Goal: Information Seeking & Learning: Learn about a topic

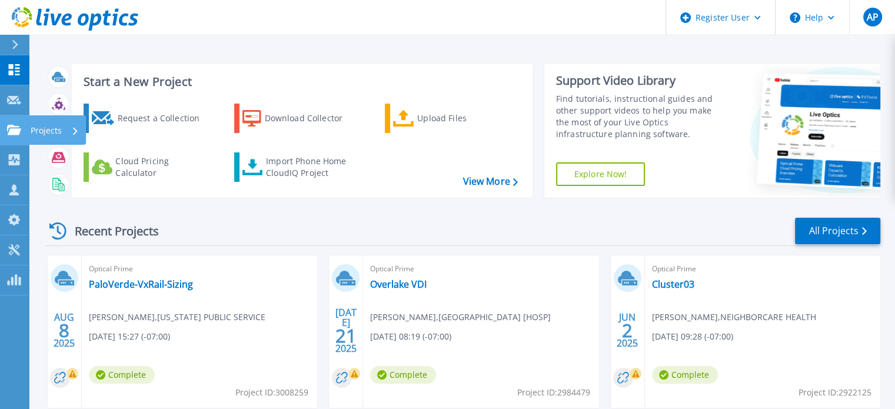
click at [19, 129] on icon at bounding box center [14, 130] width 14 height 10
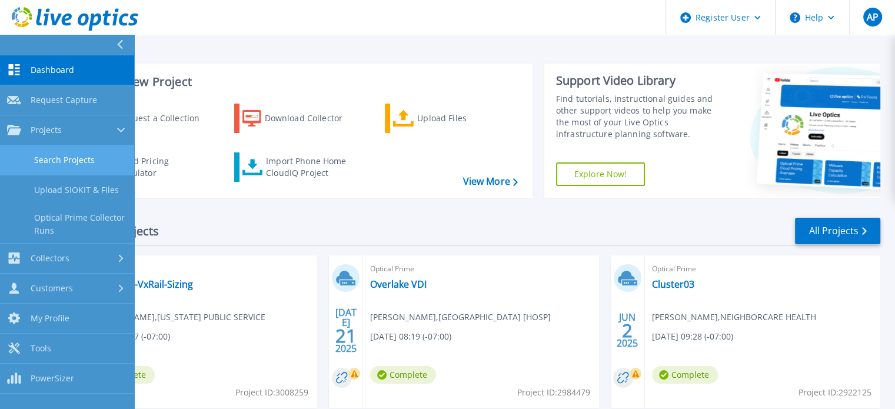
click at [64, 159] on link "Search Projects" at bounding box center [67, 160] width 134 height 30
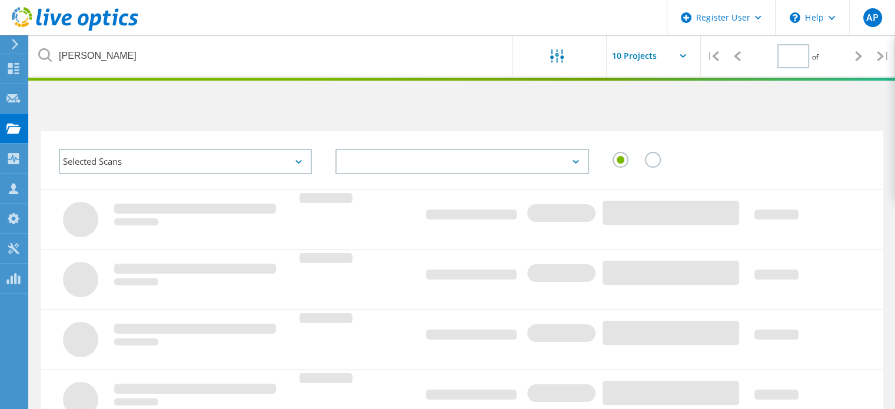
type input "1"
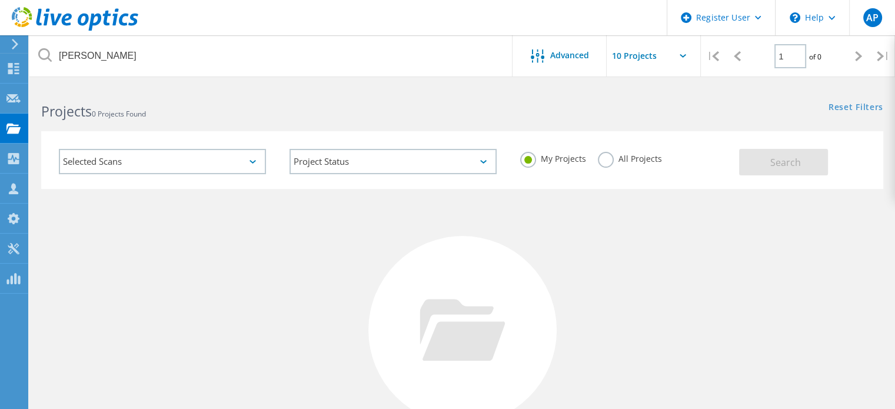
click at [628, 157] on label "All Projects" at bounding box center [630, 157] width 64 height 11
click at [0, 0] on input "All Projects" at bounding box center [0, 0] width 0 height 0
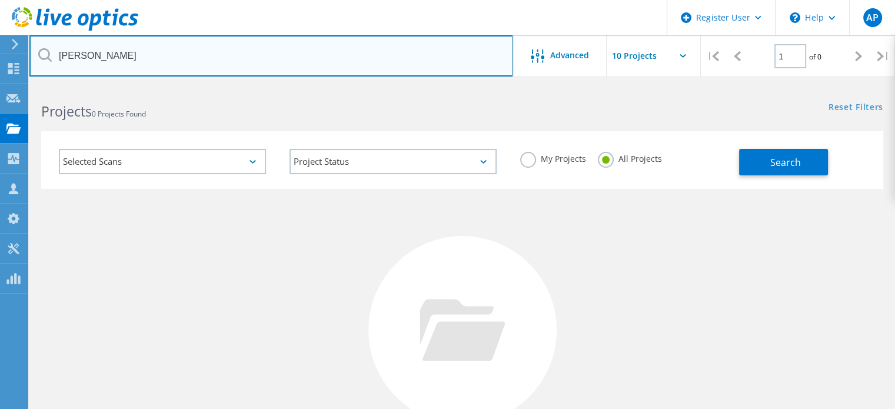
click at [224, 42] on input "bartlett" at bounding box center [271, 55] width 484 height 41
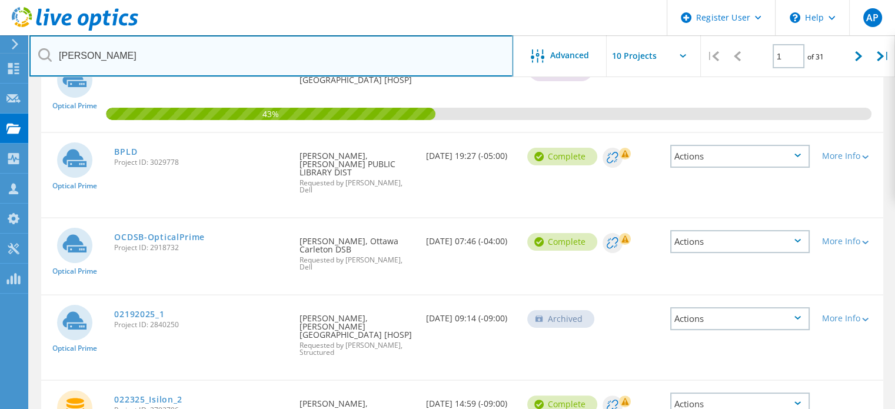
scroll to position [59, 0]
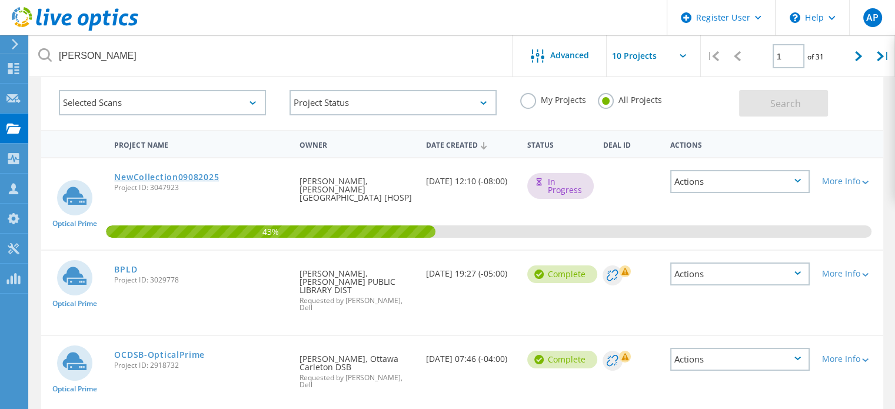
click at [190, 174] on link "NewCollection09082025" at bounding box center [166, 177] width 105 height 8
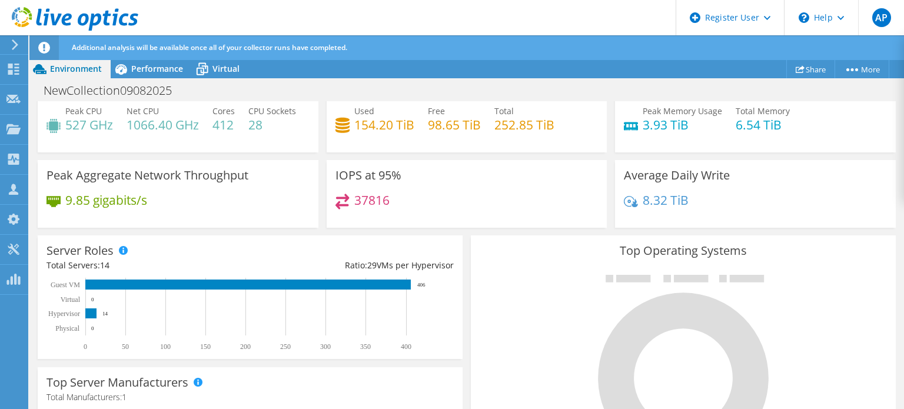
scroll to position [66, 0]
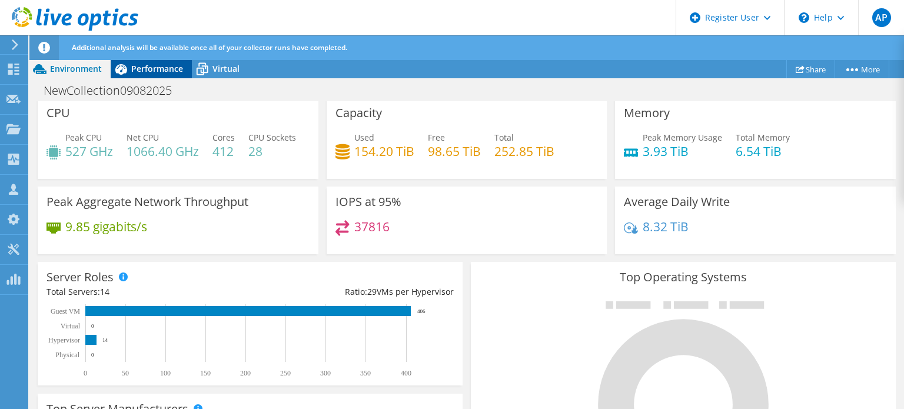
click at [184, 72] on div "Performance" at bounding box center [151, 68] width 81 height 19
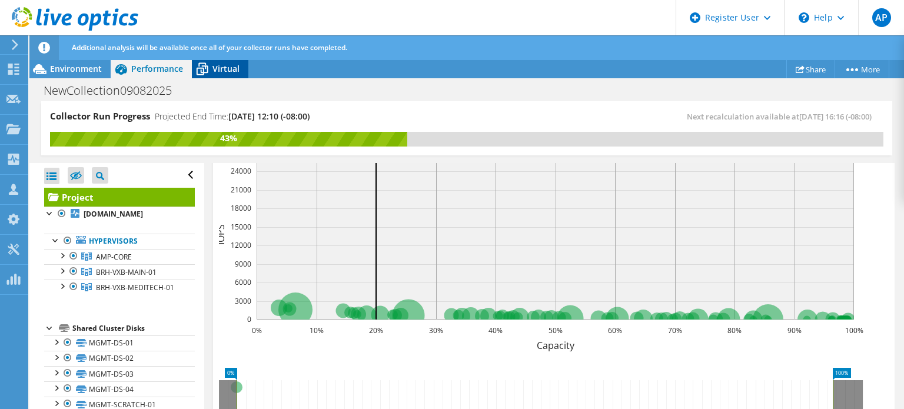
click at [208, 72] on icon at bounding box center [202, 69] width 21 height 21
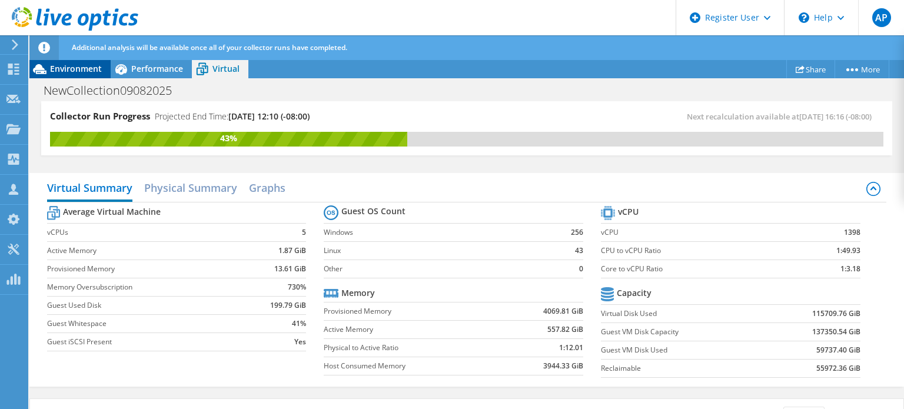
click at [88, 65] on span "Environment" at bounding box center [76, 68] width 52 height 11
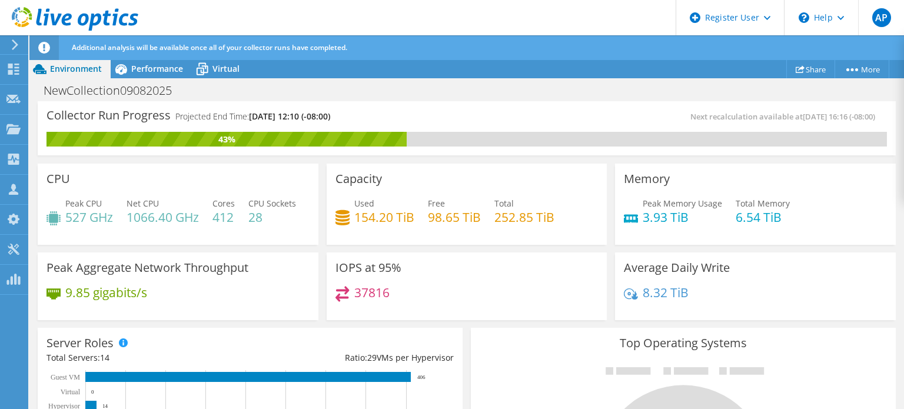
click at [219, 217] on h4 "412" at bounding box center [223, 217] width 22 height 13
click at [448, 245] on div "Capacity Used 154.20 TiB Free 98.65 TiB Total 252.85 TiB" at bounding box center [467, 204] width 281 height 81
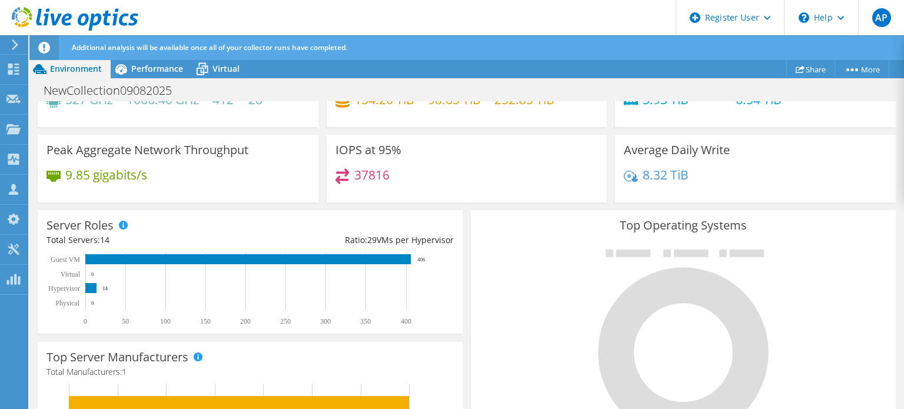
click at [544, 194] on div "37816" at bounding box center [466, 180] width 263 height 25
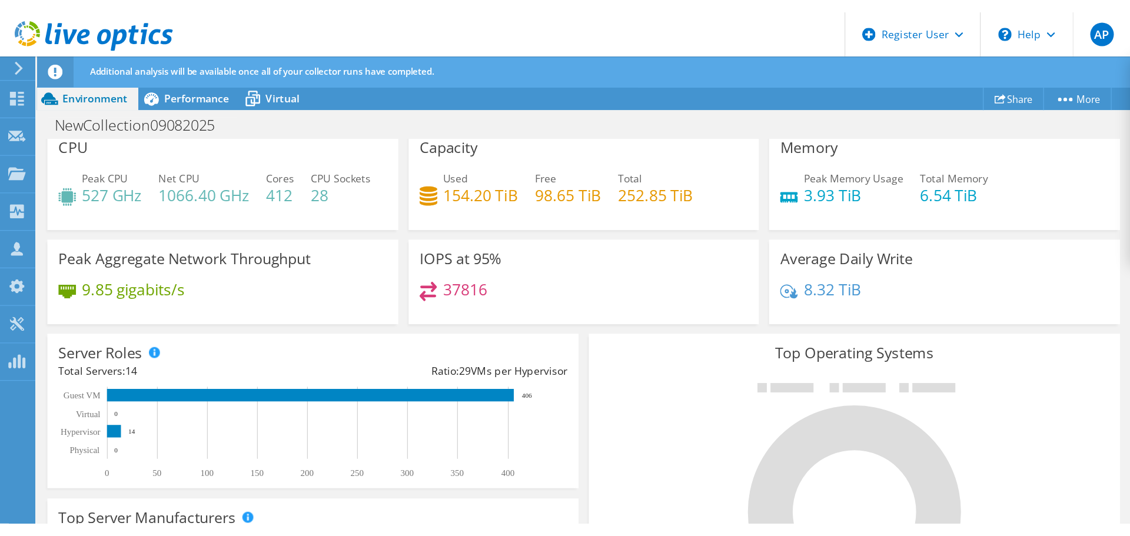
scroll to position [0, 0]
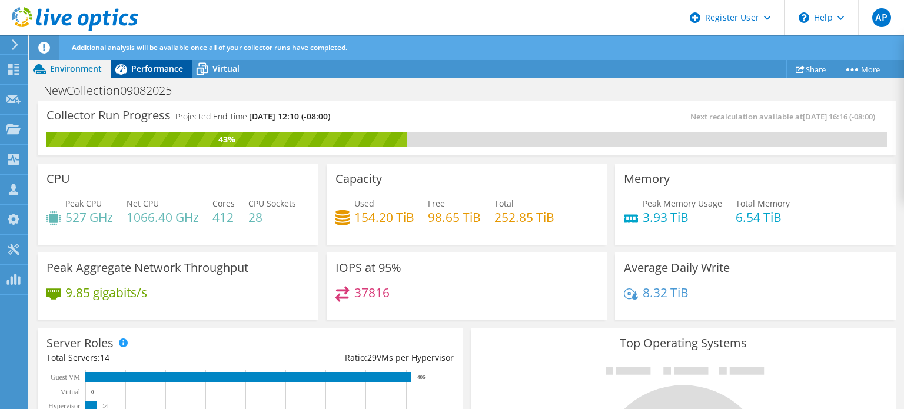
click at [172, 65] on span "Performance" at bounding box center [157, 68] width 52 height 11
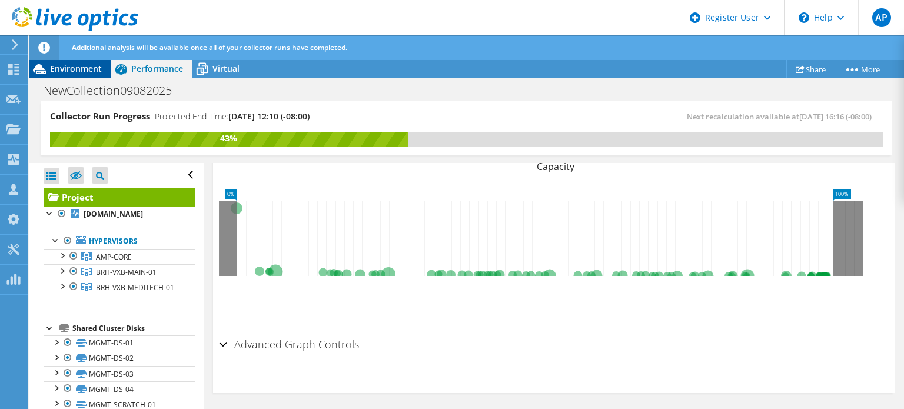
click at [78, 71] on span "Environment" at bounding box center [76, 68] width 52 height 11
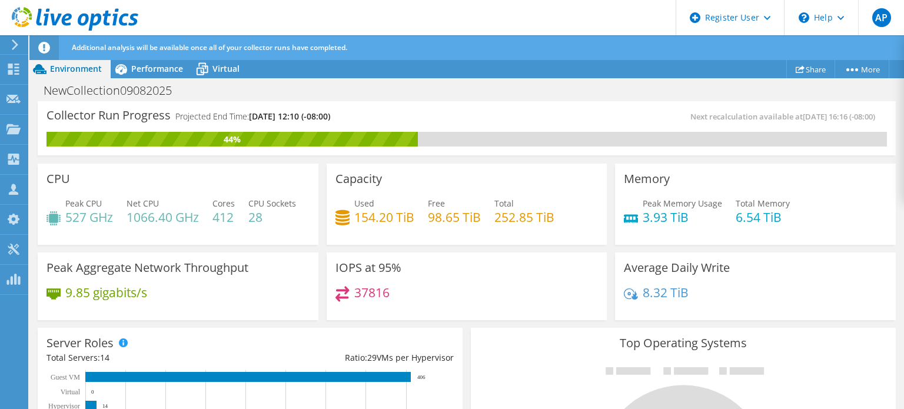
click at [480, 248] on div "Capacity Used 154.20 TiB Free 98.65 TiB Total 252.85 TiB" at bounding box center [466, 203] width 289 height 89
click at [470, 191] on div "Capacity Used 154.20 TiB Free 98.65 TiB Total 252.85 TiB" at bounding box center [467, 204] width 281 height 81
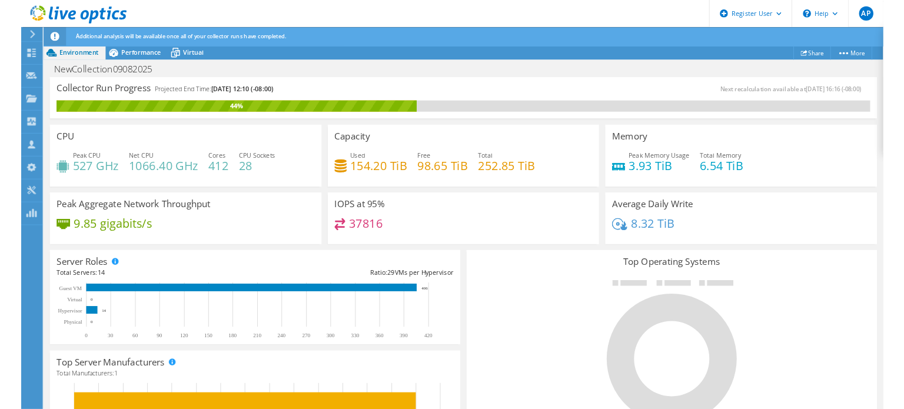
scroll to position [408, 0]
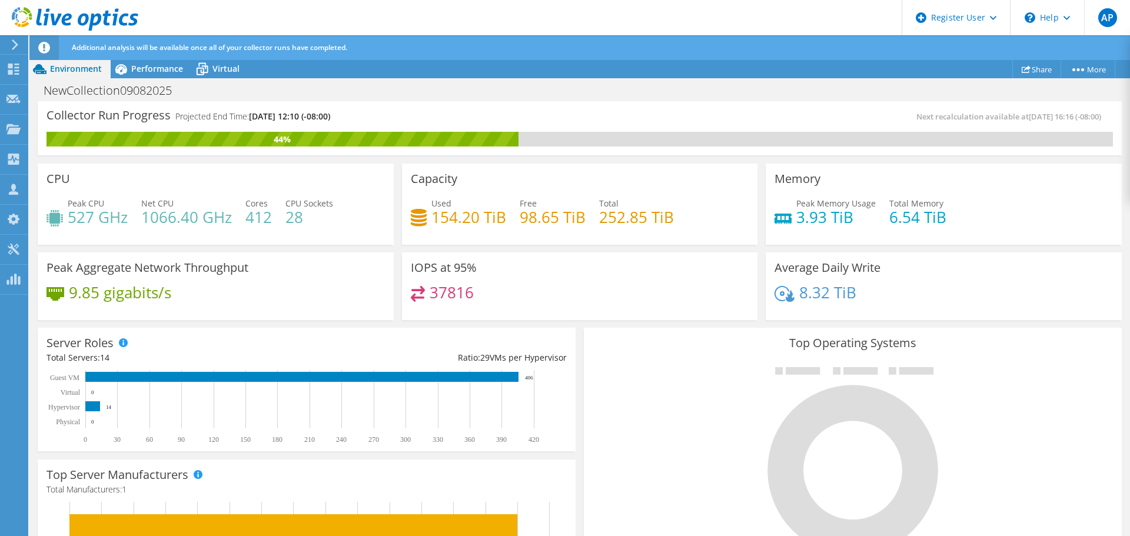
click at [597, 88] on div "NewCollection09082025 Print" at bounding box center [579, 90] width 1100 height 22
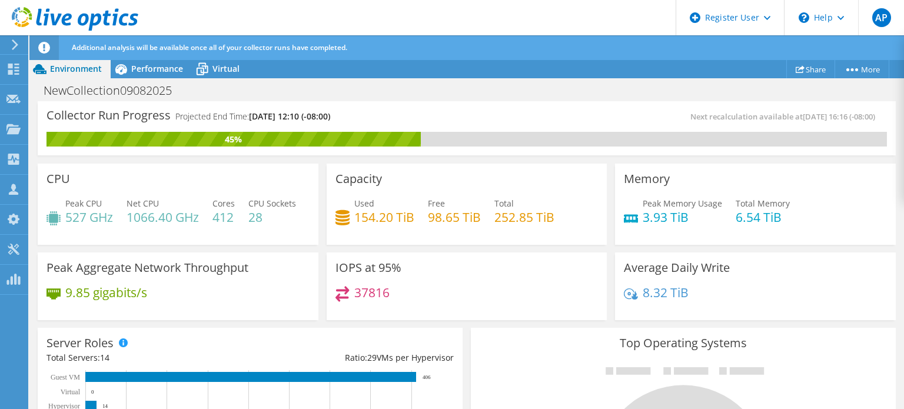
click at [641, 84] on div "NewCollection09082025 Print" at bounding box center [466, 90] width 874 height 22
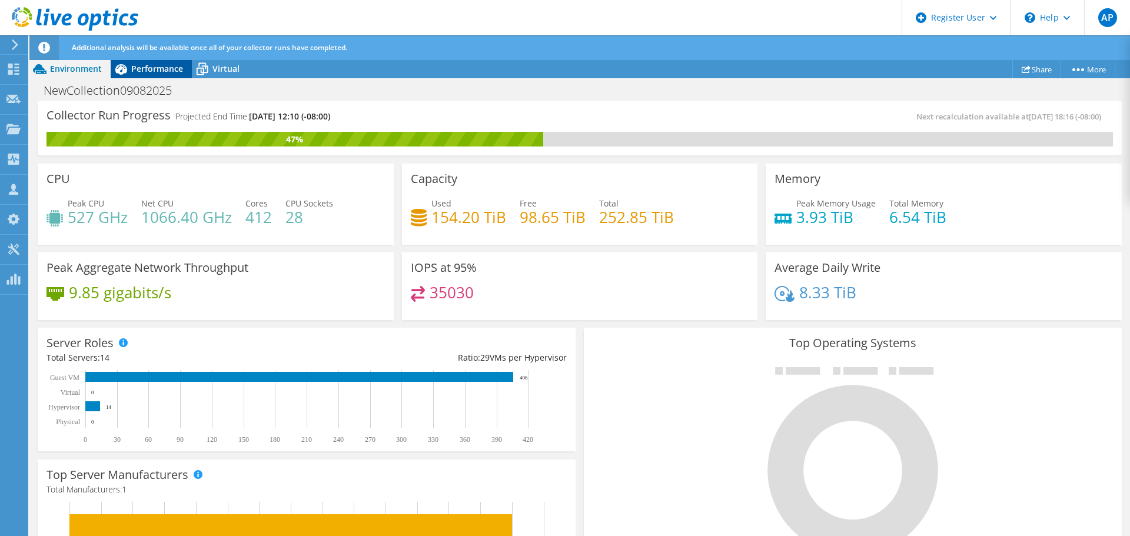
click at [167, 64] on span "Performance" at bounding box center [157, 68] width 52 height 11
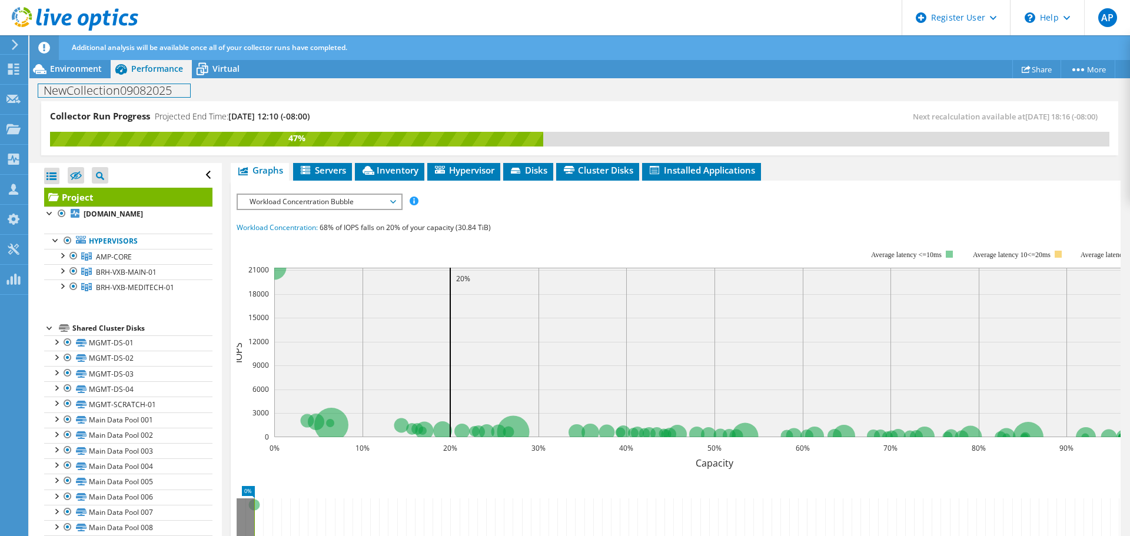
click at [45, 81] on div "NewCollection09082025 Print" at bounding box center [579, 90] width 1100 height 22
click at [72, 70] on span "Environment" at bounding box center [76, 68] width 52 height 11
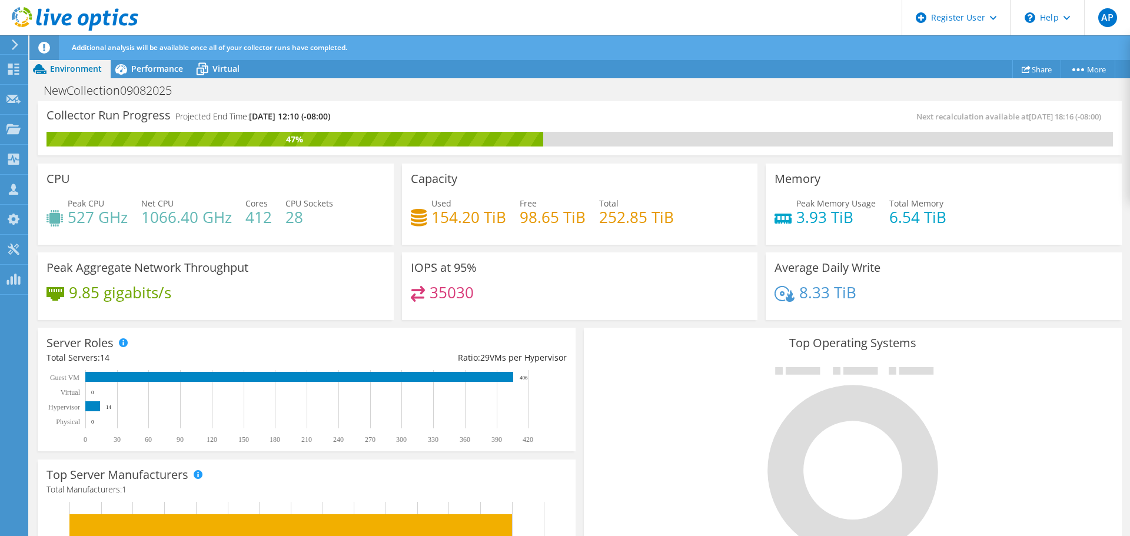
click at [321, 258] on div "Peak Aggregate Network Throughput 9.85 gigabits/s" at bounding box center [216, 286] width 356 height 68
click at [541, 308] on div "35030" at bounding box center [580, 298] width 338 height 25
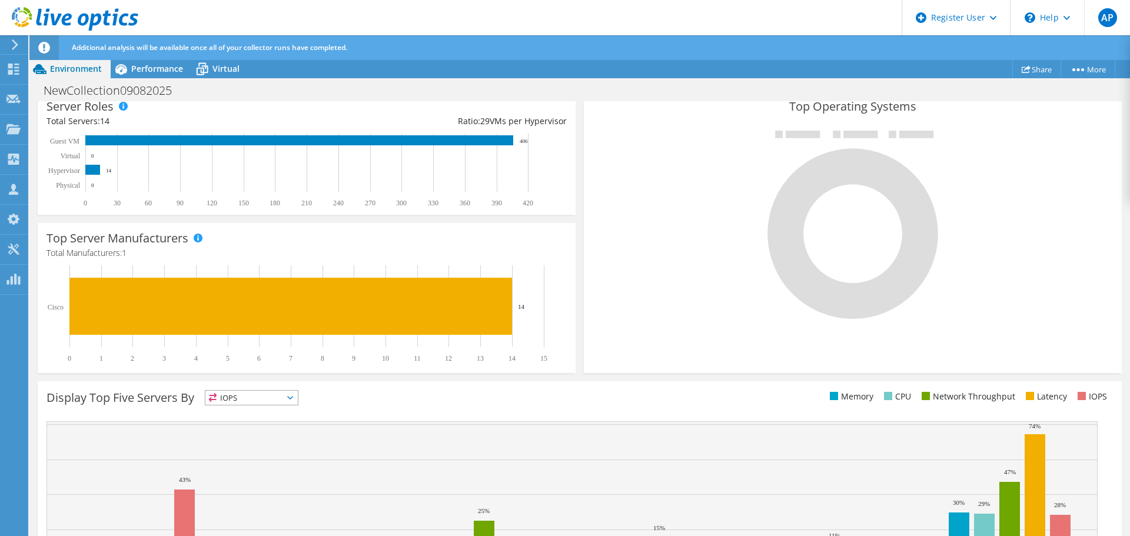
scroll to position [142, 0]
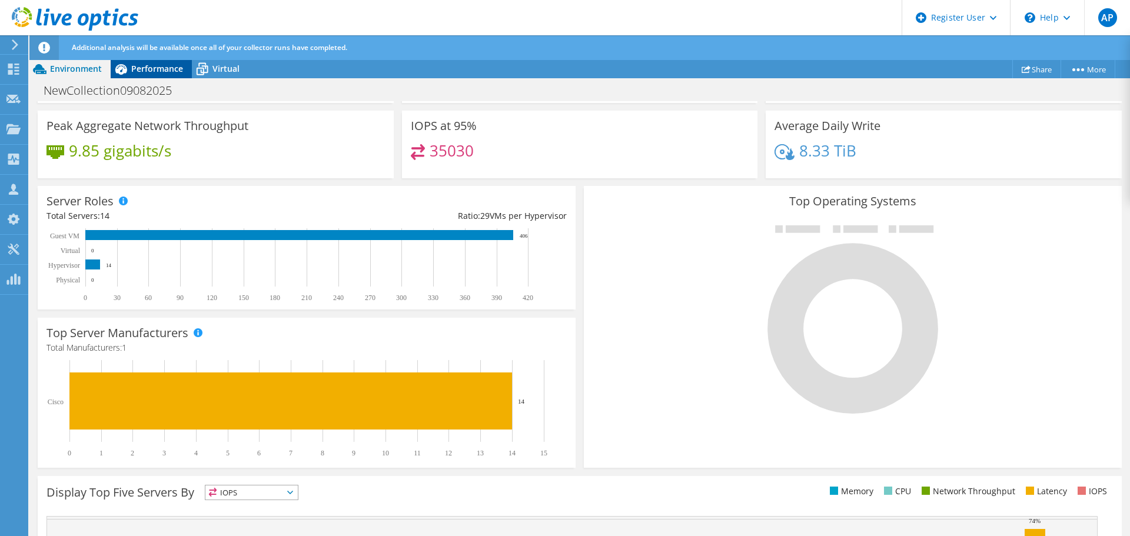
click at [159, 72] on span "Performance" at bounding box center [157, 68] width 52 height 11
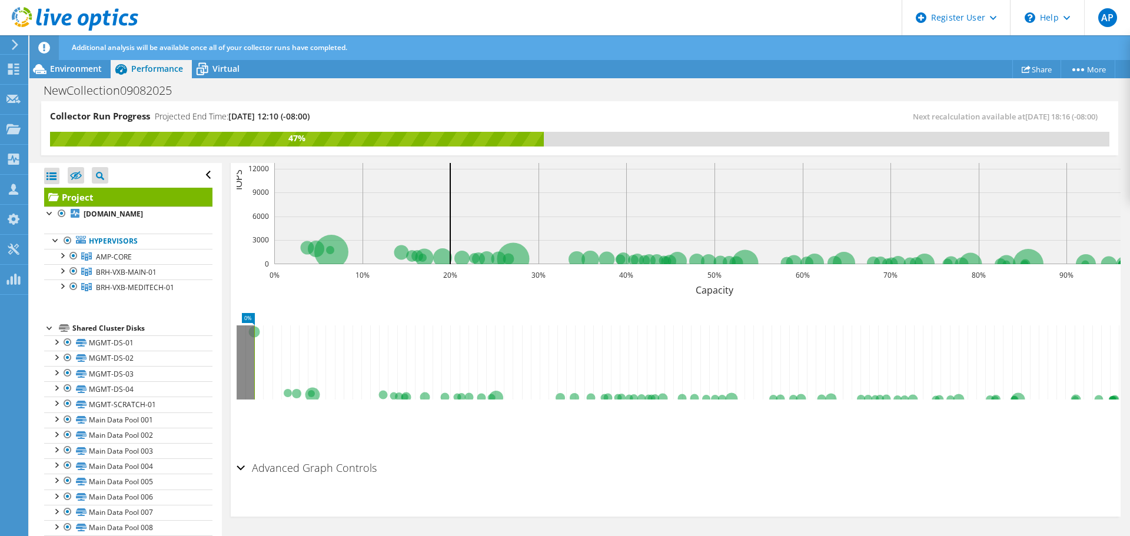
scroll to position [0, 0]
click at [95, 73] on span "Environment" at bounding box center [76, 68] width 52 height 11
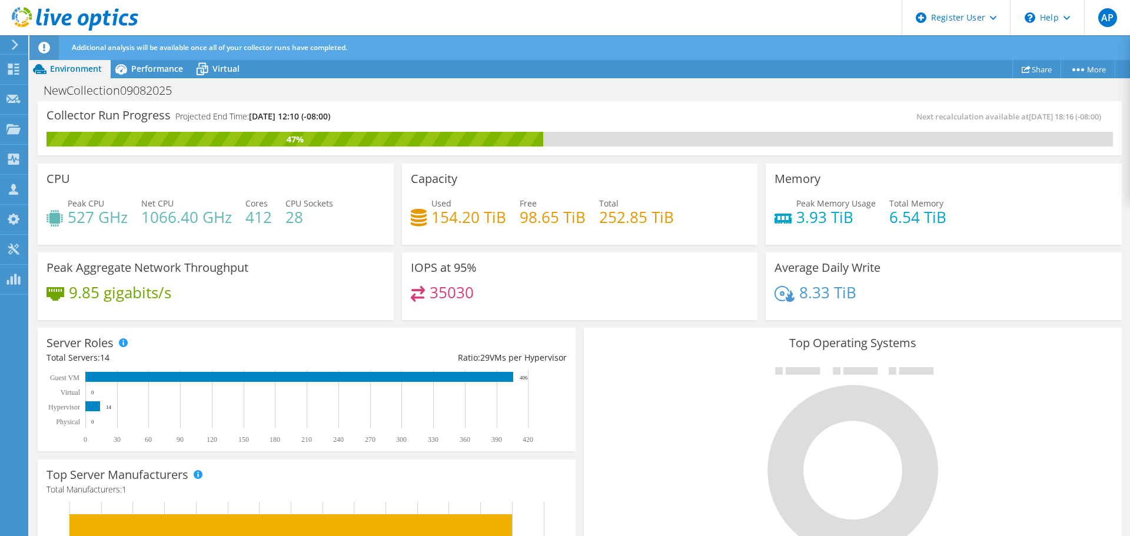
click at [435, 286] on h4 "35030" at bounding box center [452, 292] width 44 height 13
click at [492, 288] on div "35030" at bounding box center [580, 298] width 338 height 25
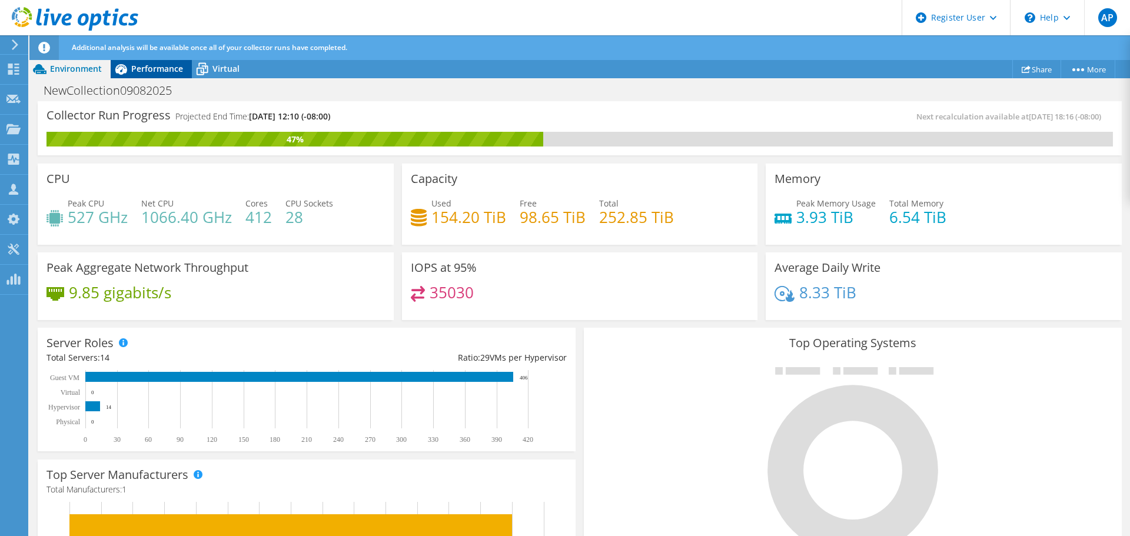
click at [154, 69] on span "Performance" at bounding box center [157, 68] width 52 height 11
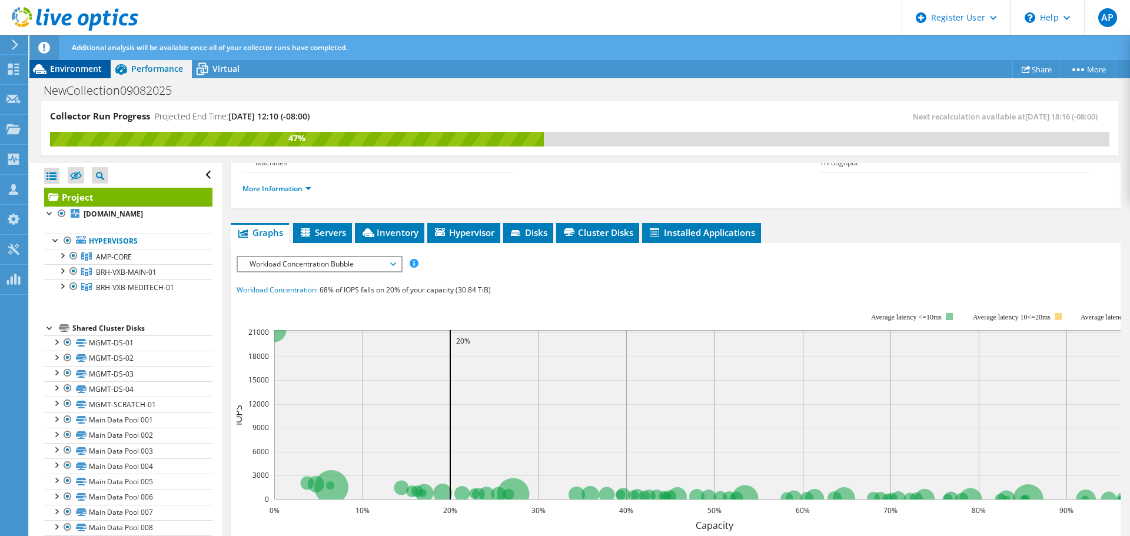
click at [88, 76] on div "Environment" at bounding box center [69, 68] width 81 height 19
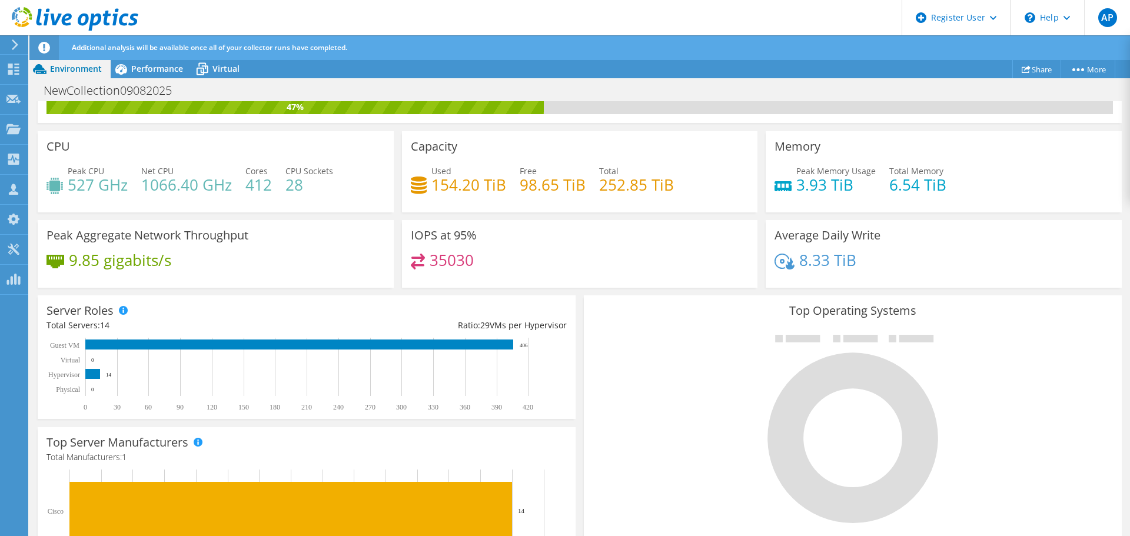
scroll to position [0, 0]
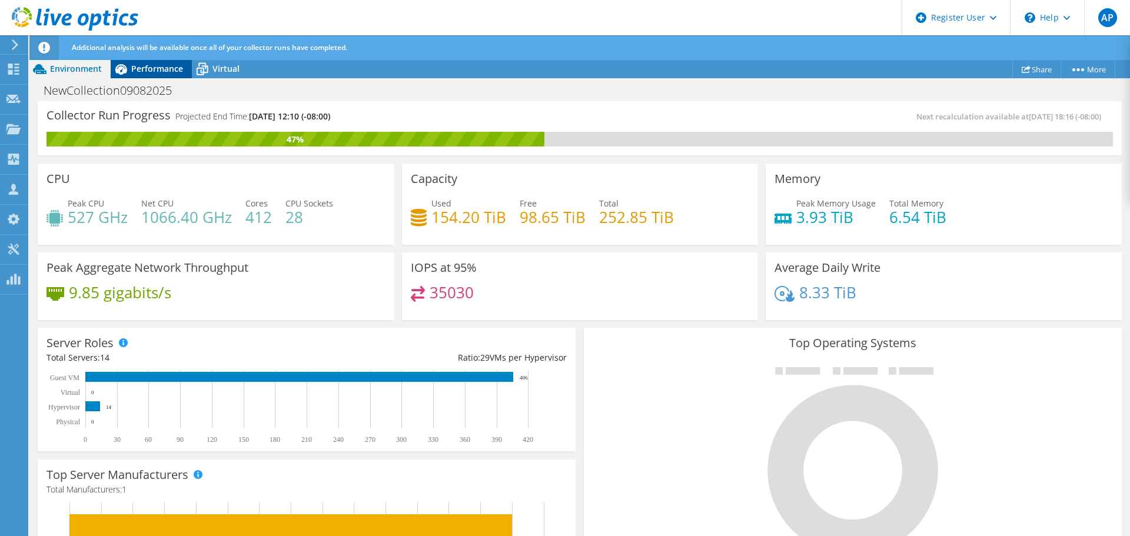
click at [172, 65] on span "Performance" at bounding box center [157, 68] width 52 height 11
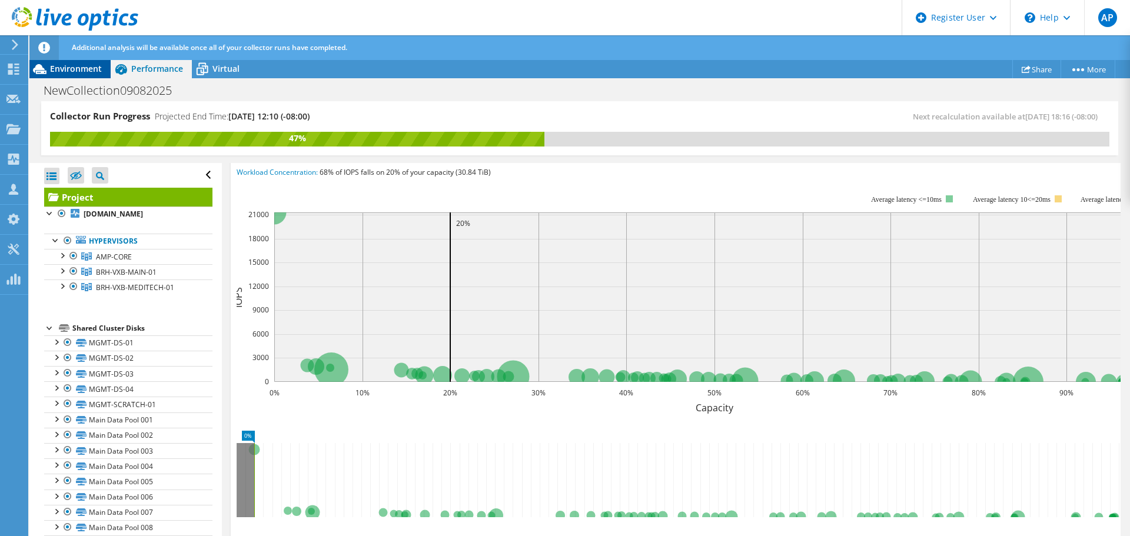
click at [86, 71] on span "Environment" at bounding box center [76, 68] width 52 height 11
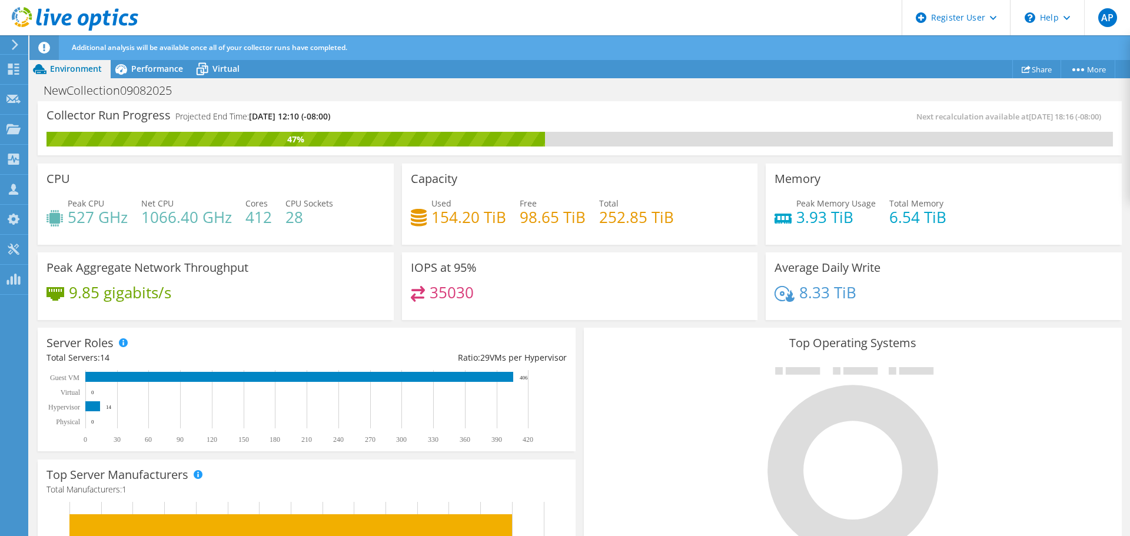
click at [626, 310] on div "35030" at bounding box center [580, 298] width 338 height 25
click at [161, 74] on span "Performance" at bounding box center [157, 68] width 52 height 11
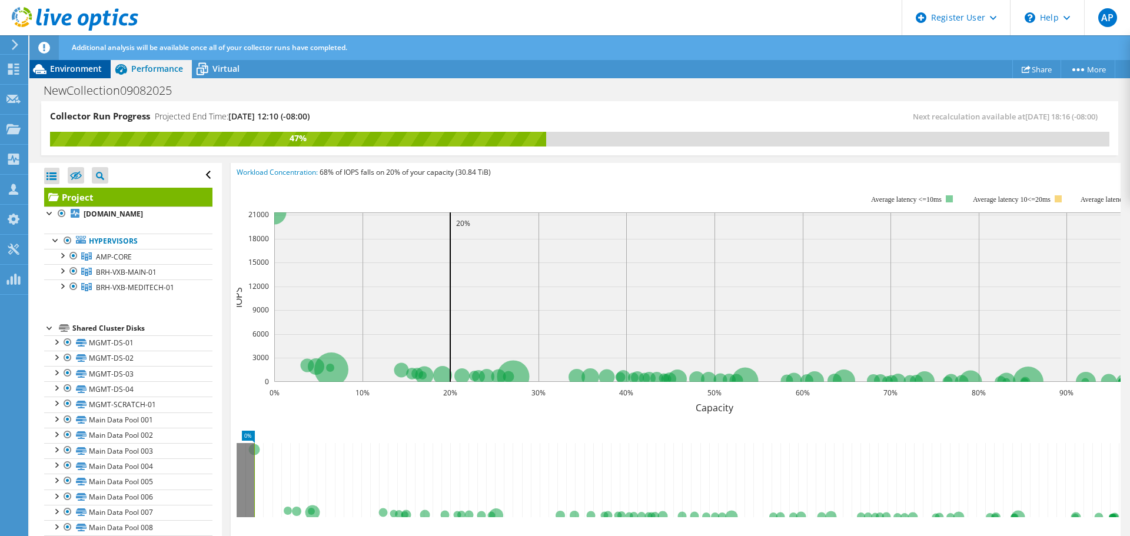
click at [72, 72] on span "Environment" at bounding box center [76, 68] width 52 height 11
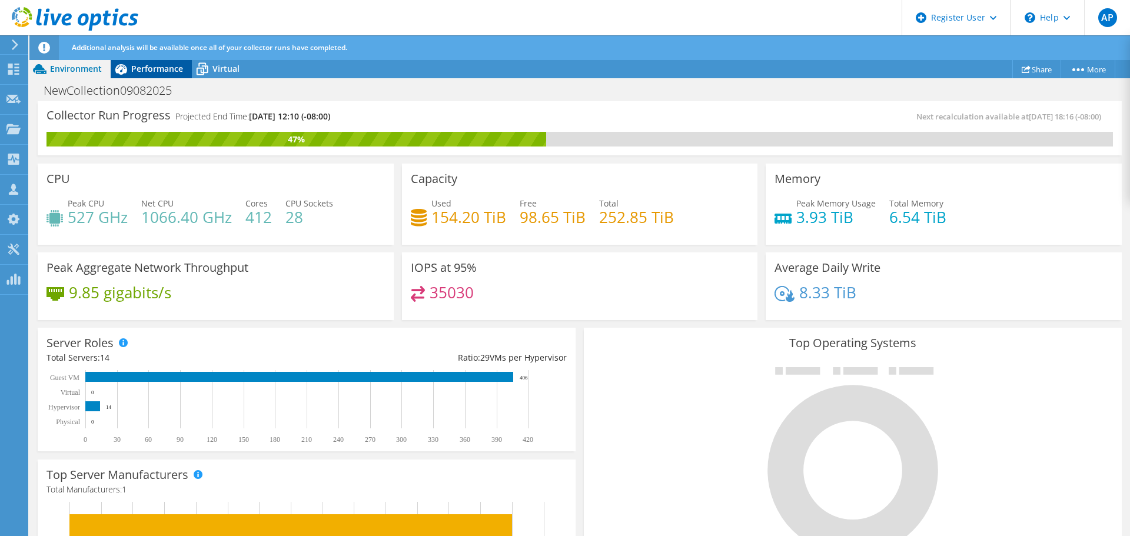
click at [175, 66] on span "Performance" at bounding box center [157, 68] width 52 height 11
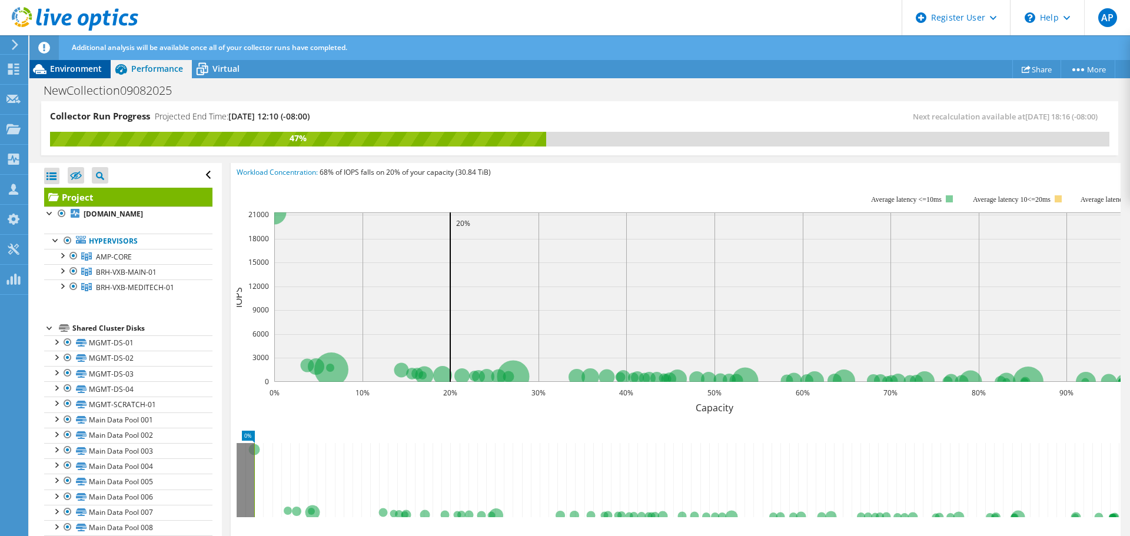
click at [89, 70] on span "Environment" at bounding box center [76, 68] width 52 height 11
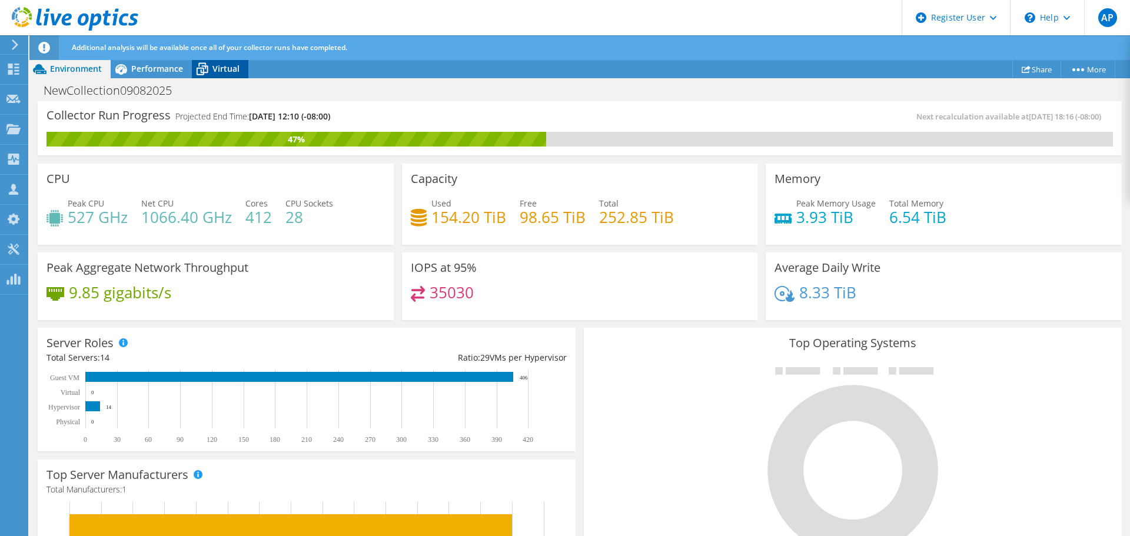
click at [216, 67] on span "Virtual" at bounding box center [225, 68] width 27 height 11
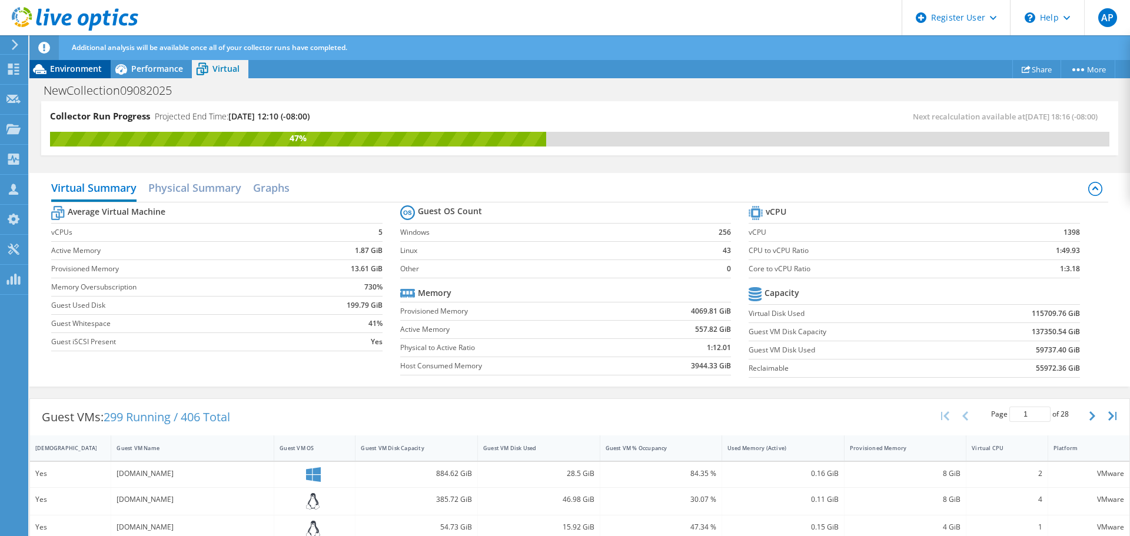
click at [101, 65] on span "Environment" at bounding box center [76, 68] width 52 height 11
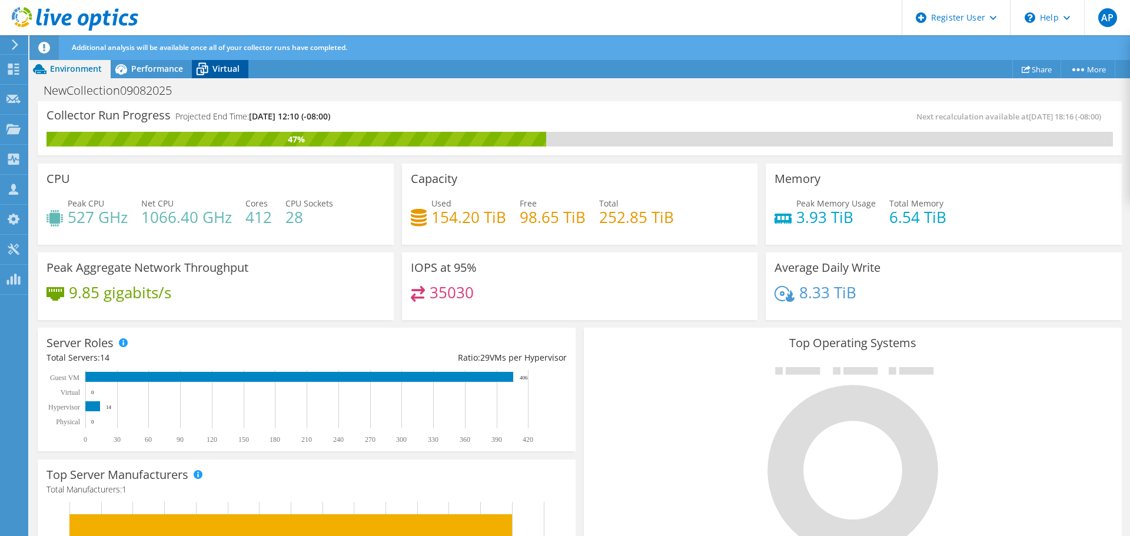
click at [222, 62] on div "Virtual" at bounding box center [220, 68] width 56 height 19
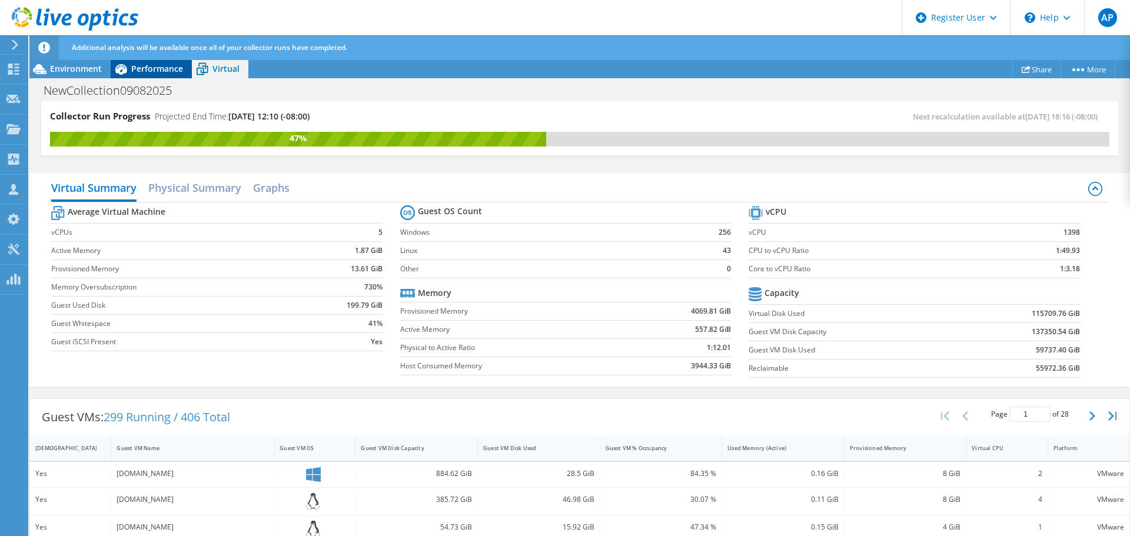
click at [179, 72] on span "Performance" at bounding box center [157, 68] width 52 height 11
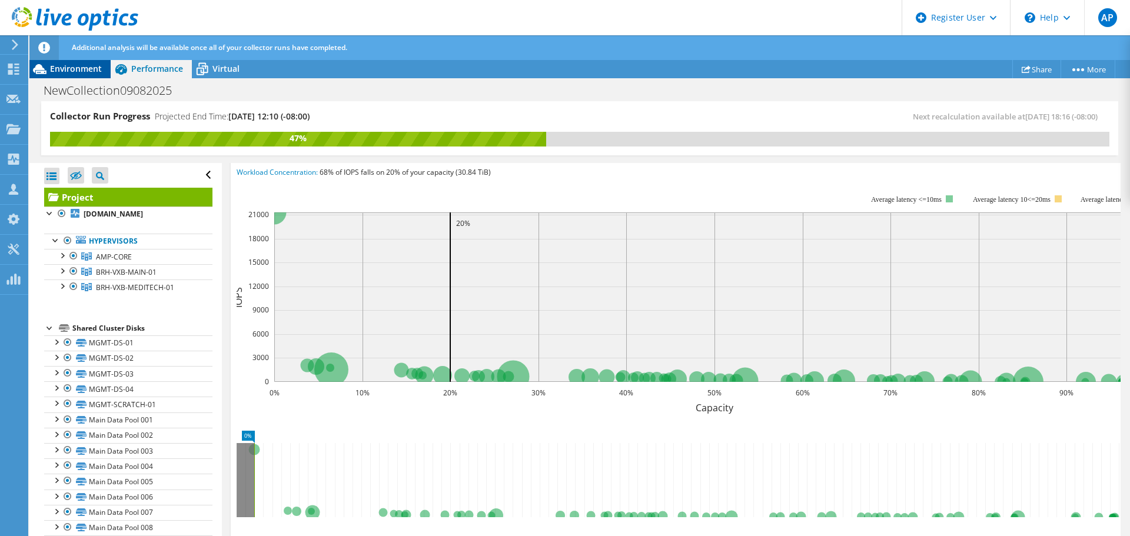
click at [98, 73] on span "Environment" at bounding box center [76, 68] width 52 height 11
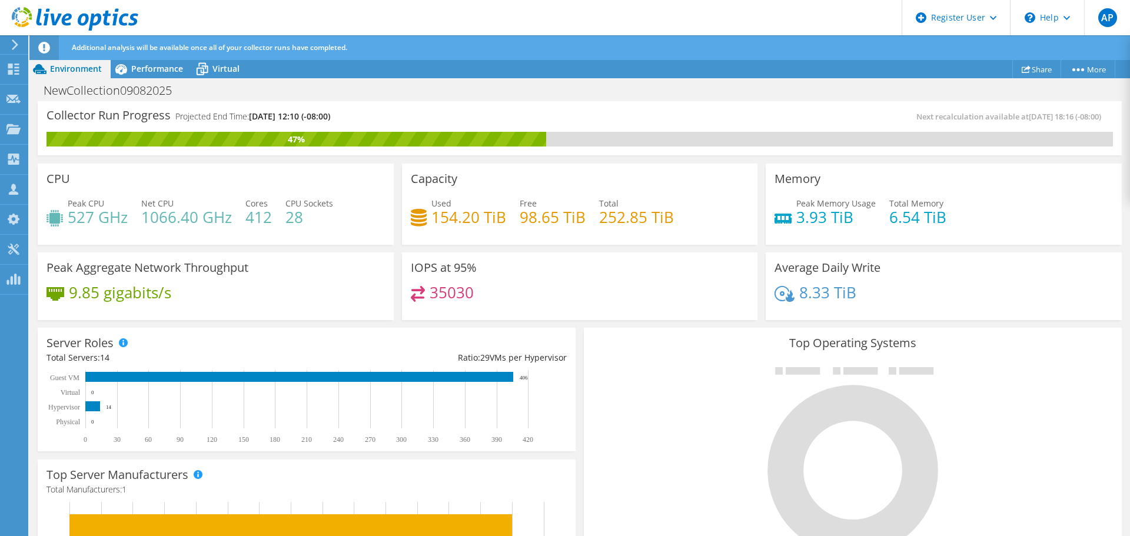
click at [109, 295] on h4 "9.85 gigabits/s" at bounding box center [120, 292] width 102 height 13
click at [109, 294] on h4 "9.85 gigabits/s" at bounding box center [120, 292] width 102 height 13
drag, startPoint x: 67, startPoint y: 291, endPoint x: 160, endPoint y: 291, distance: 93.0
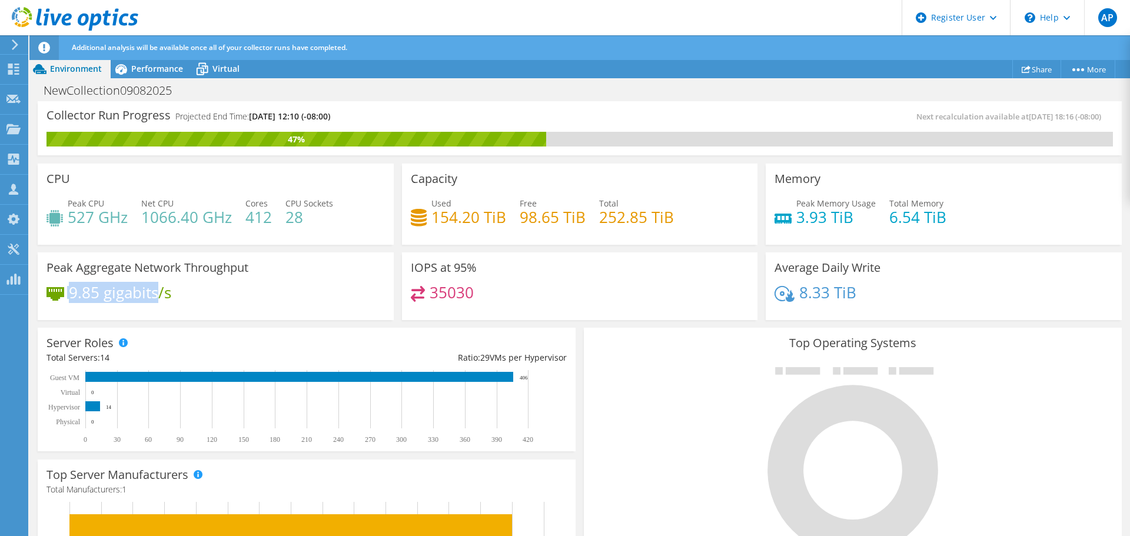
click at [160, 291] on div "9.85 gigabits/s" at bounding box center [108, 292] width 125 height 13
click at [201, 291] on div "9.85 gigabits/s" at bounding box center [215, 298] width 338 height 25
click at [169, 288] on h4 "9.85 gigabits/s" at bounding box center [120, 292] width 102 height 13
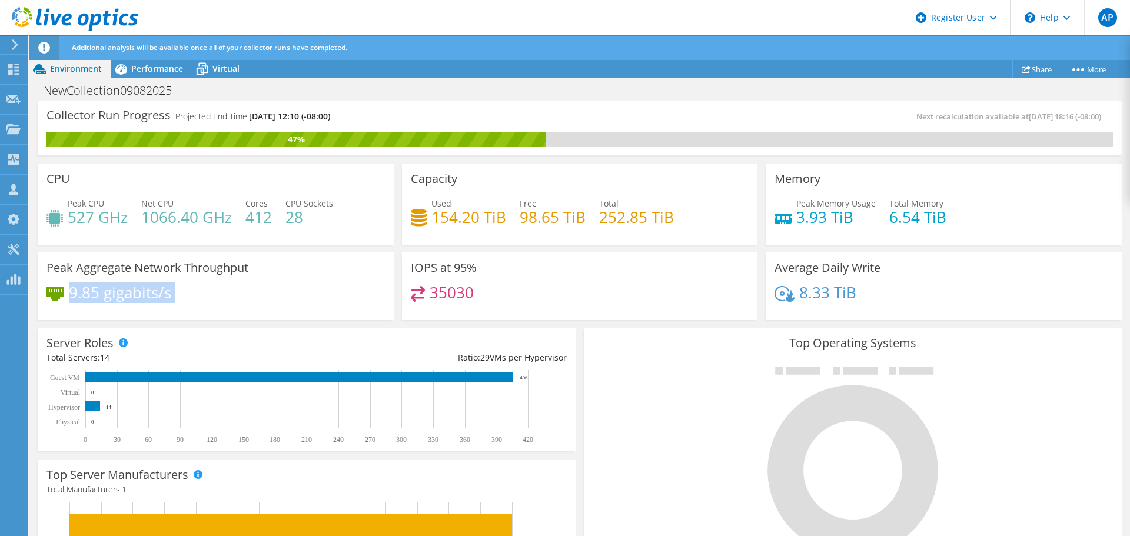
click at [168, 288] on h4 "9.85 gigabits/s" at bounding box center [120, 292] width 102 height 13
drag, startPoint x: 596, startPoint y: 214, endPoint x: 699, endPoint y: 220, distance: 103.1
click at [699, 220] on div "Used 154.20 TiB Free 98.65 TiB Total 252.85 TiB" at bounding box center [580, 216] width 338 height 38
click at [641, 217] on h4 "252.85 TiB" at bounding box center [636, 217] width 75 height 13
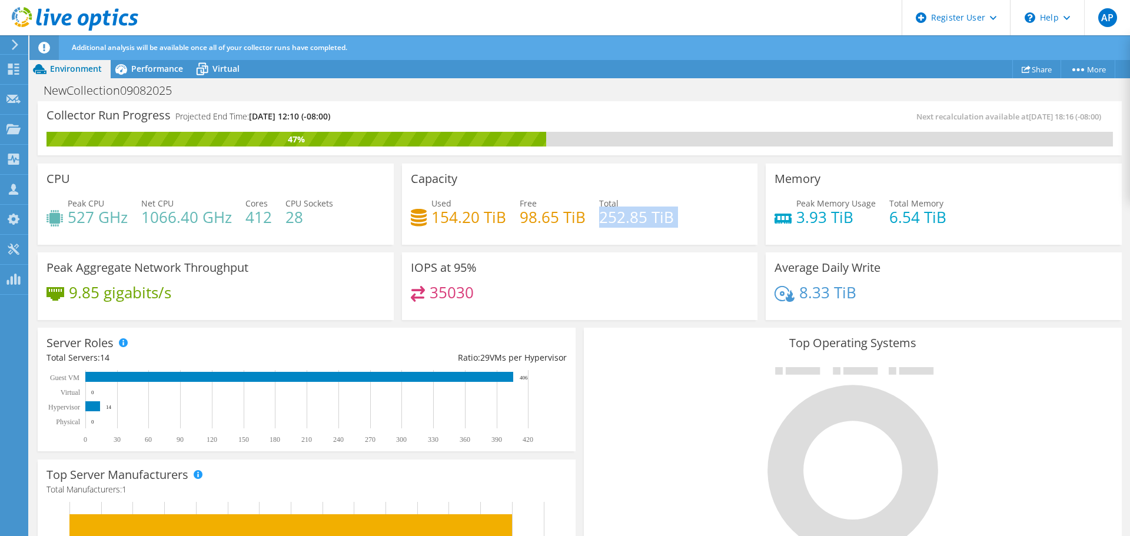
click at [641, 217] on h4 "252.85 TiB" at bounding box center [636, 217] width 75 height 13
click at [704, 263] on div "IOPS at 95% 35030" at bounding box center [580, 286] width 356 height 68
click at [677, 357] on div "Top Operating Systems Windows Linux VMware" at bounding box center [853, 469] width 538 height 282
